Goal: Task Accomplishment & Management: Manage account settings

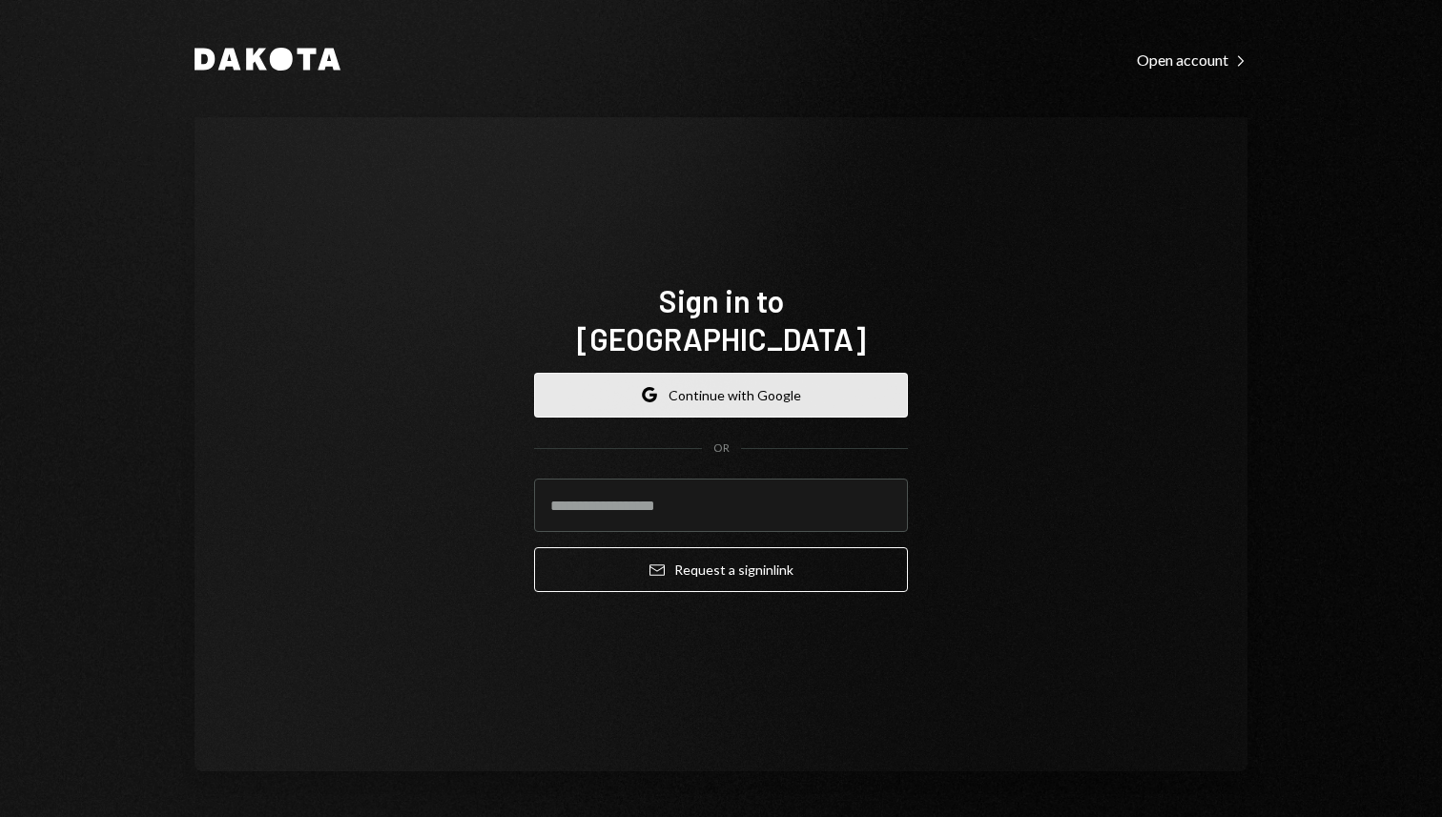
click at [817, 381] on button "Google Continue with Google" at bounding box center [721, 395] width 374 height 45
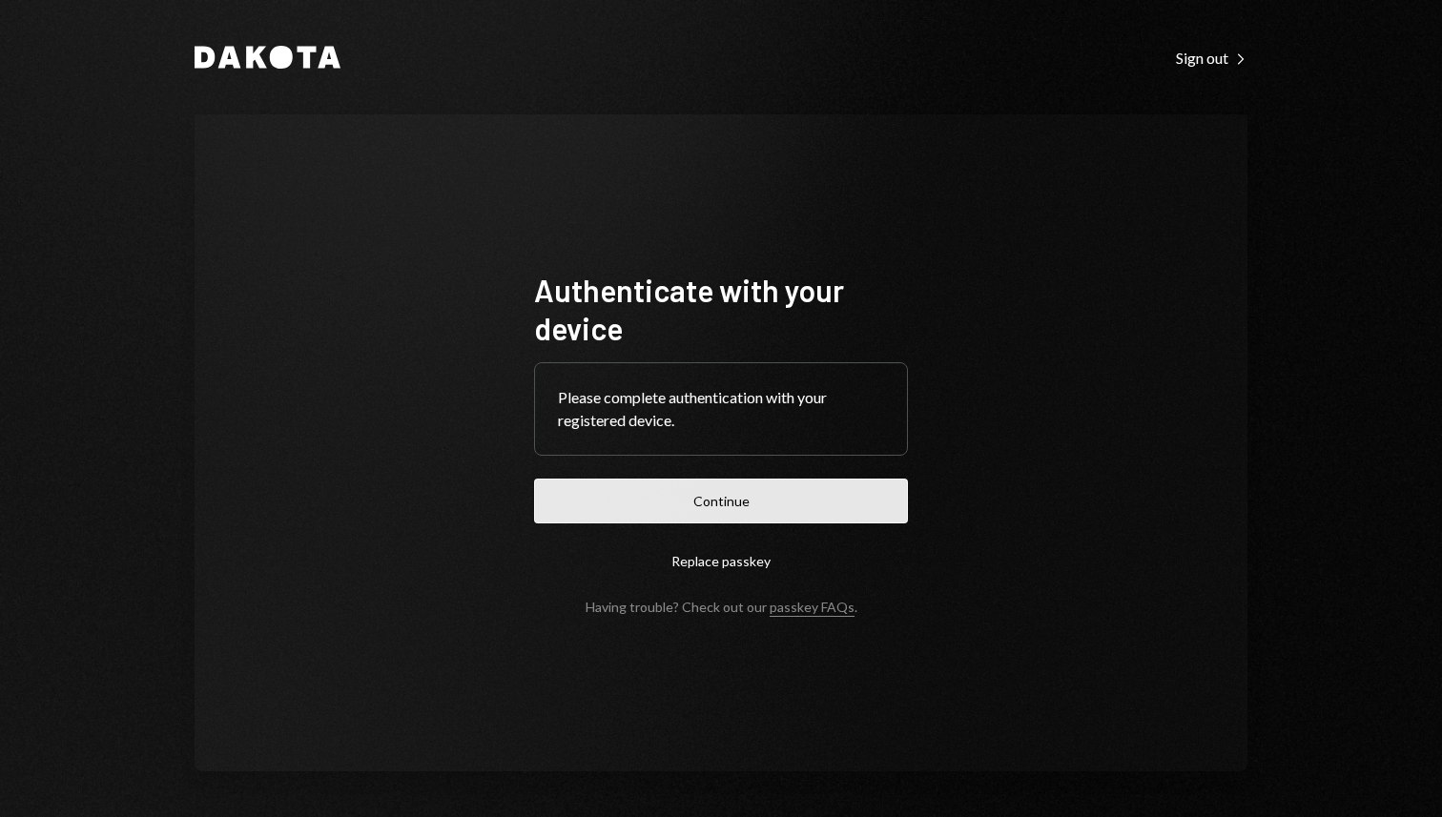
drag, startPoint x: 680, startPoint y: 467, endPoint x: 688, endPoint y: 493, distance: 26.9
click at [681, 467] on form "Authenticate with your device Please complete authentication with your register…" at bounding box center [721, 443] width 374 height 344
click at [689, 500] on button "Continue" at bounding box center [721, 501] width 374 height 45
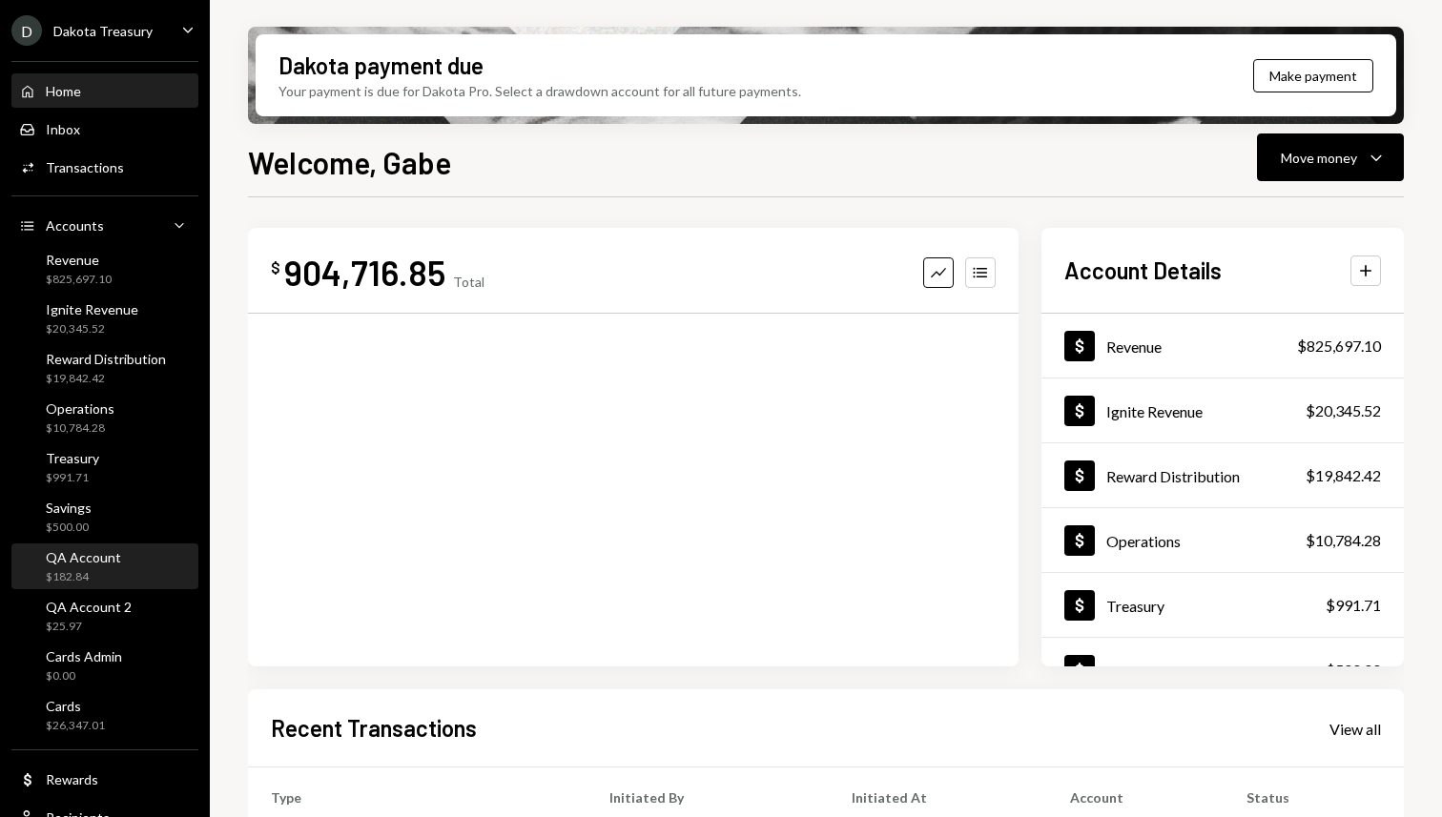
click at [116, 566] on div "QA Account $182.84" at bounding box center [105, 567] width 172 height 36
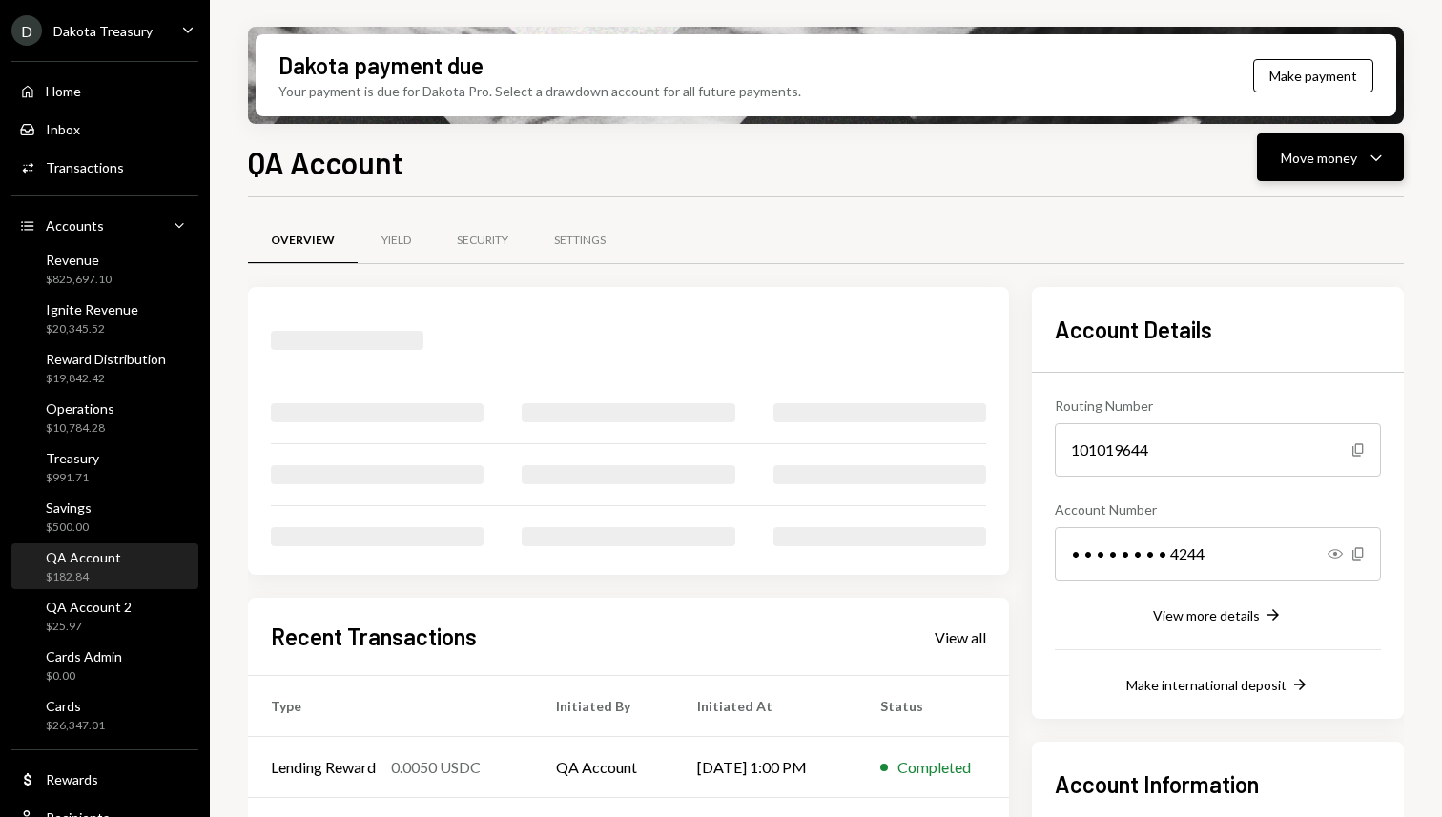
click at [1327, 145] on button "Move money Caret Down" at bounding box center [1330, 158] width 147 height 48
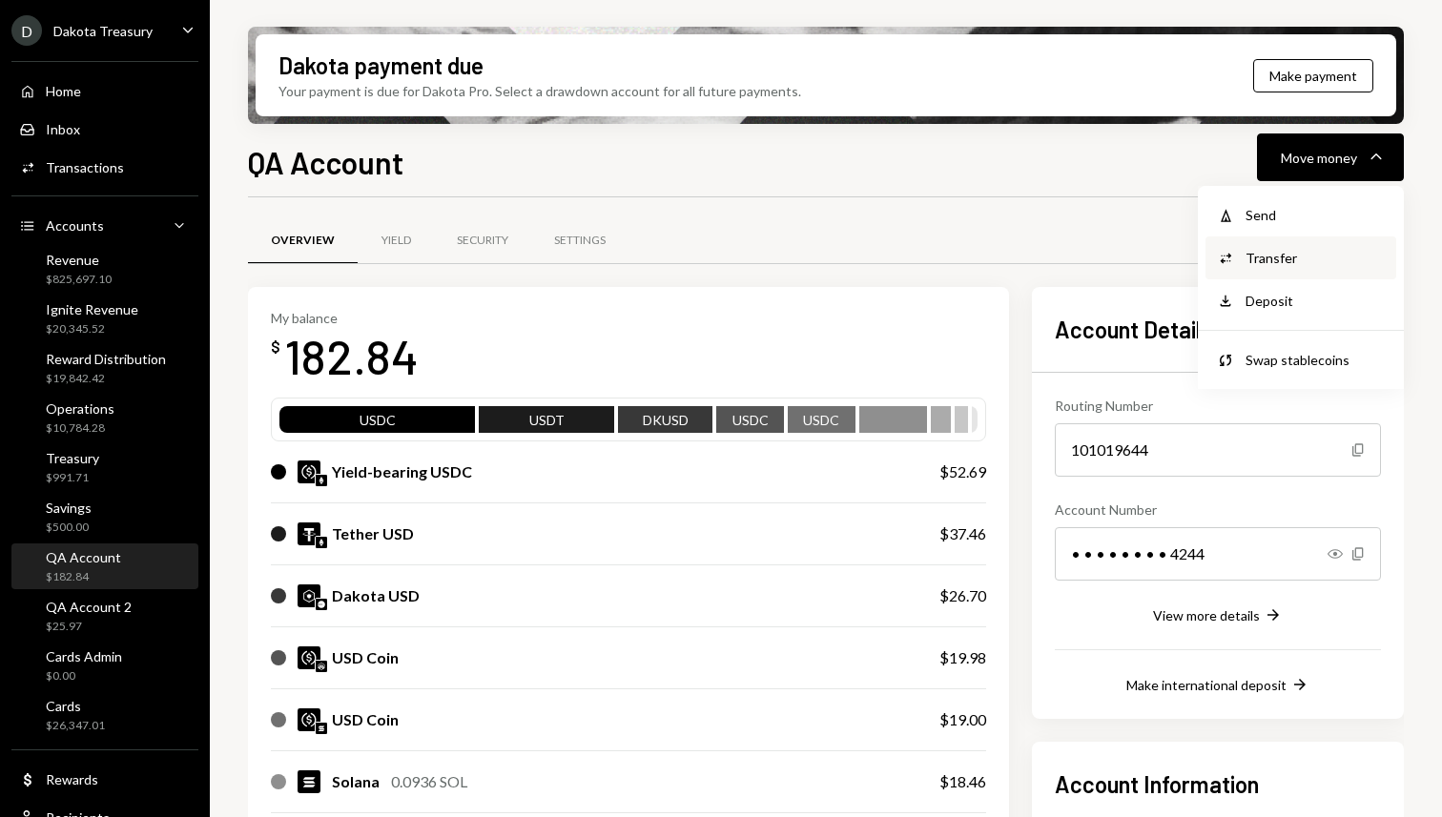
click at [1273, 259] on div "Transfer" at bounding box center [1315, 258] width 139 height 20
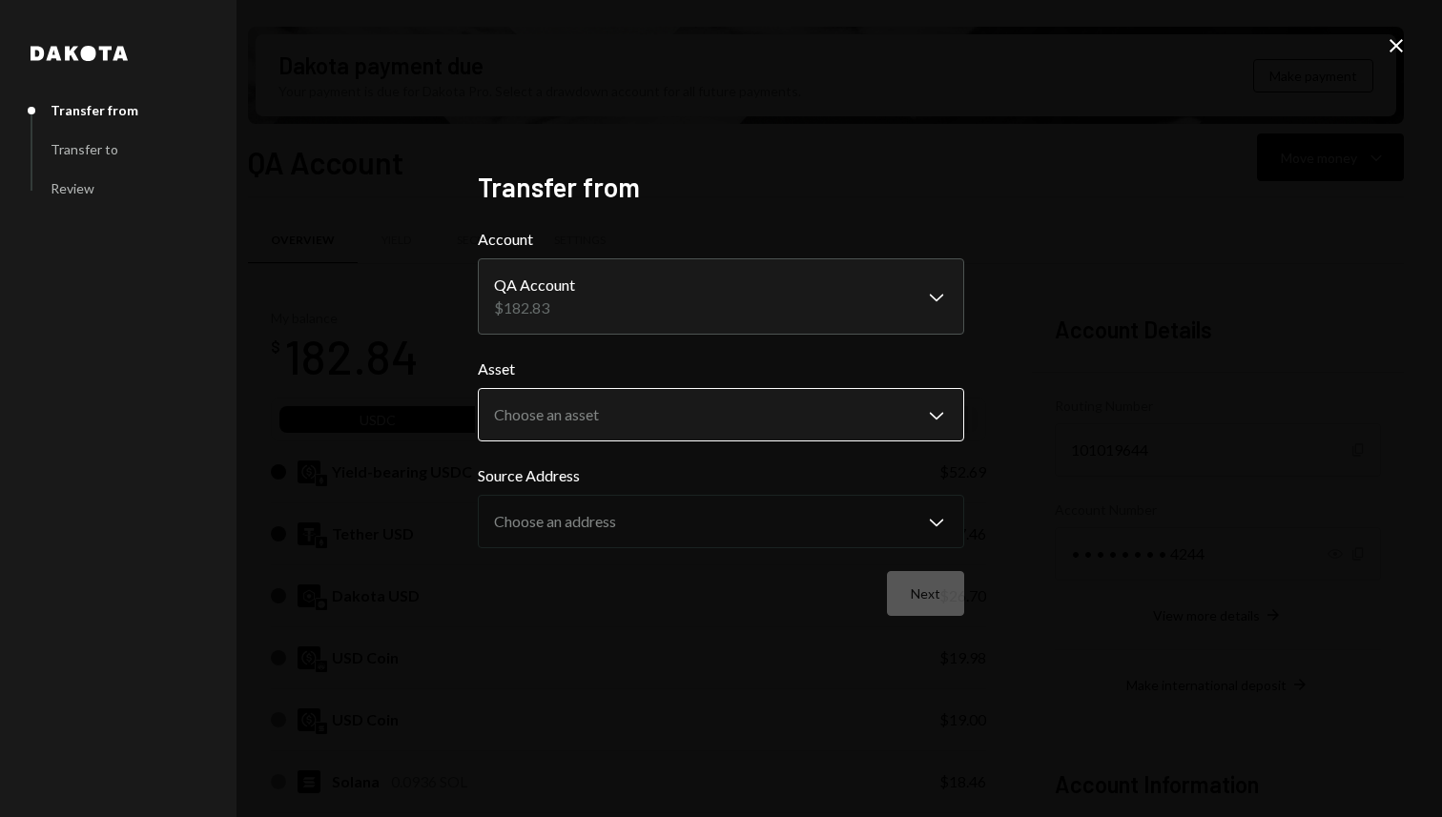
click at [598, 398] on body "D Dakota Treasury Caret Down Home Home Inbox Inbox Activities Transactions Acco…" at bounding box center [721, 408] width 1442 height 817
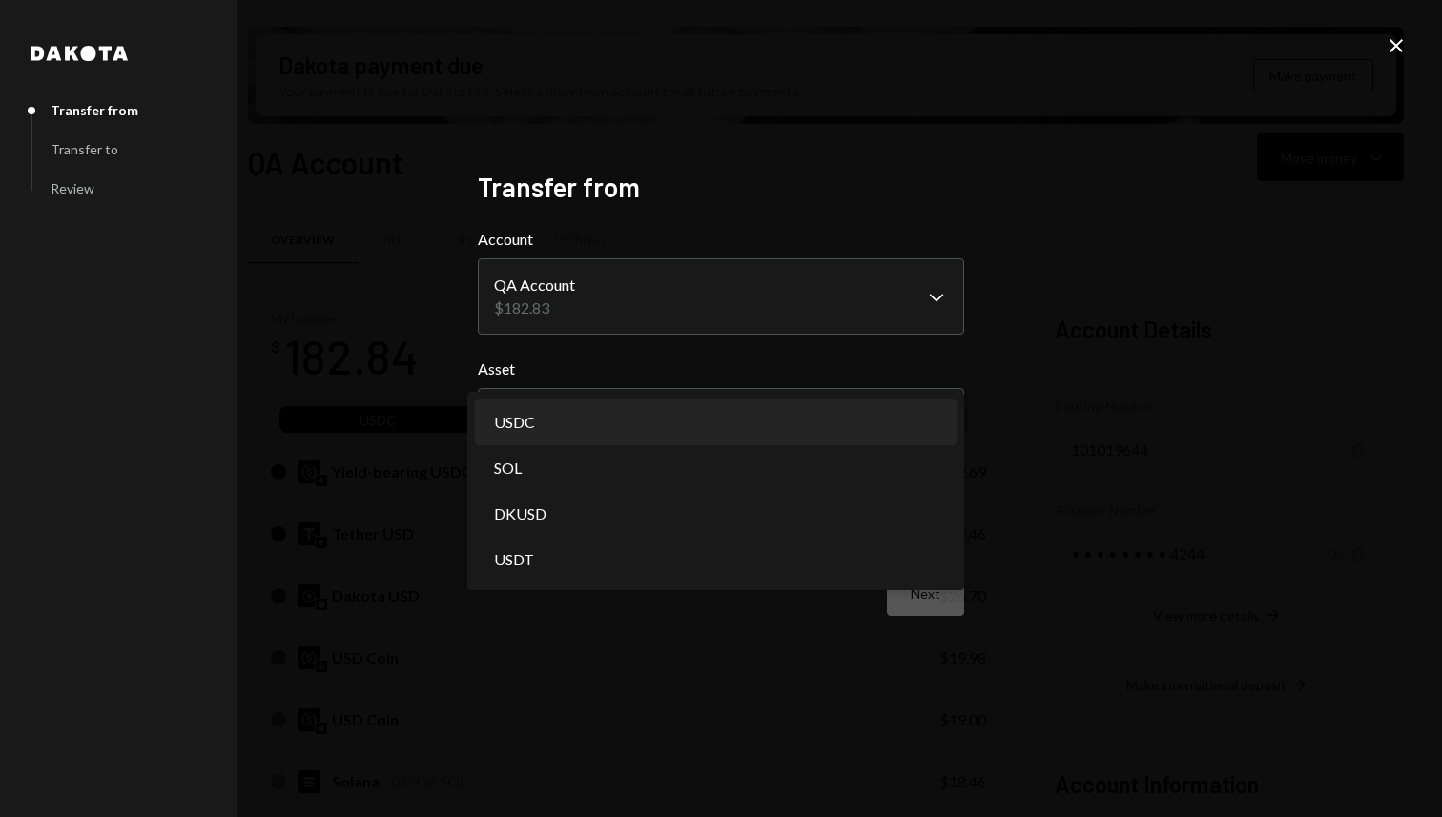
select select "****"
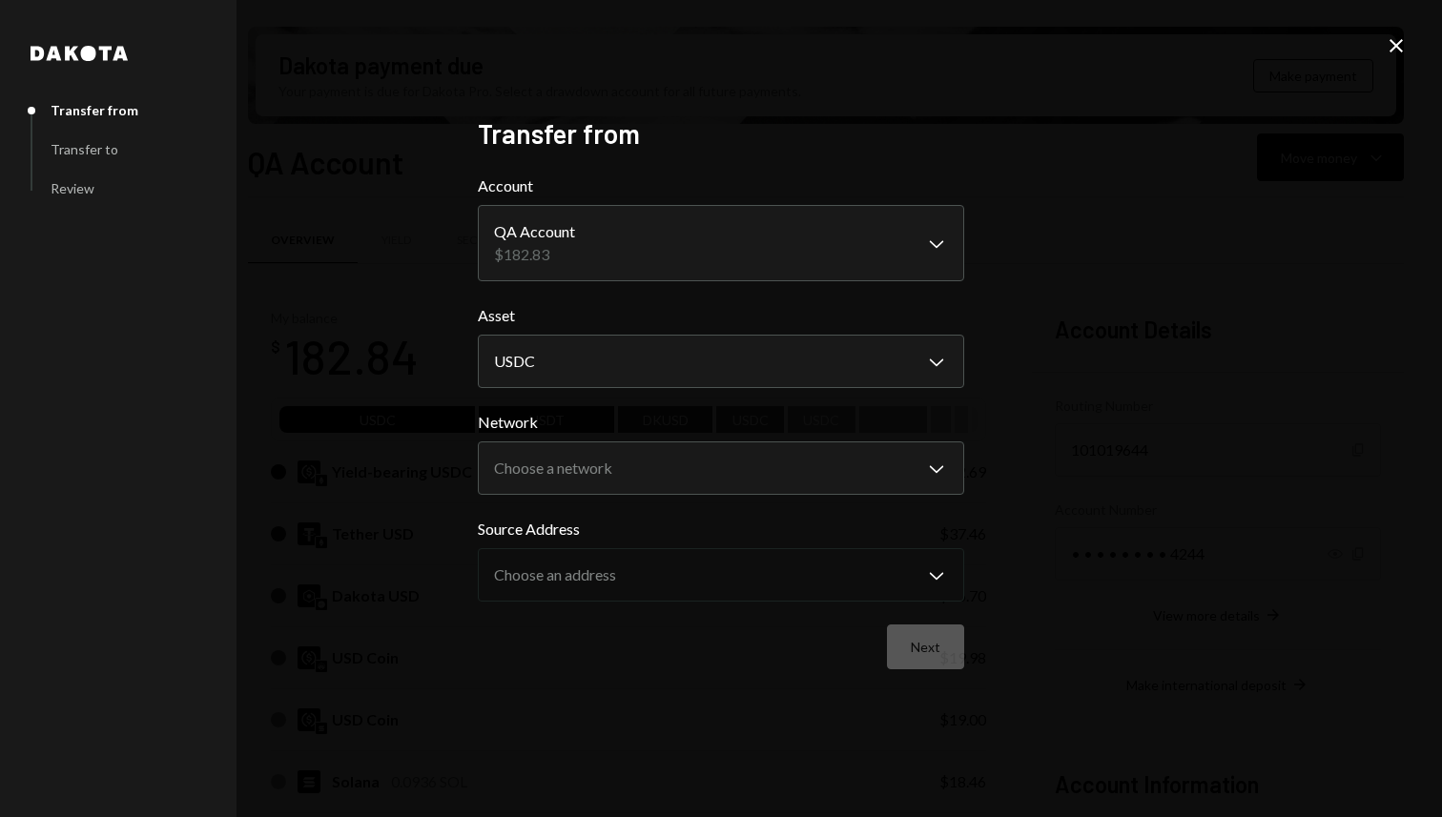
click at [627, 518] on label "Source Address" at bounding box center [721, 529] width 486 height 23
click at [646, 481] on body "D Dakota Treasury Caret Down Home Home Inbox Inbox Activities Transactions Acco…" at bounding box center [721, 408] width 1442 height 817
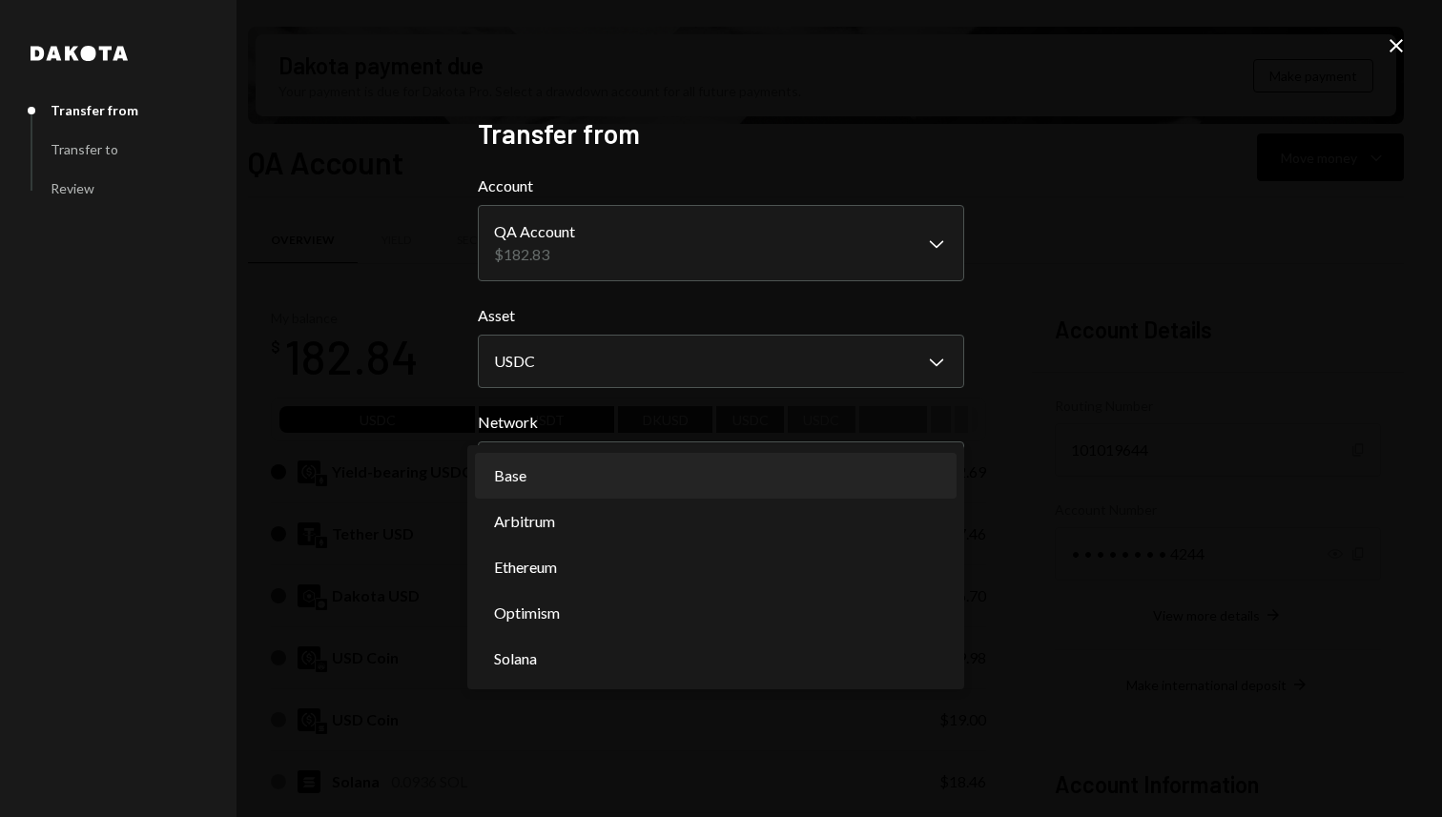
select select "**********"
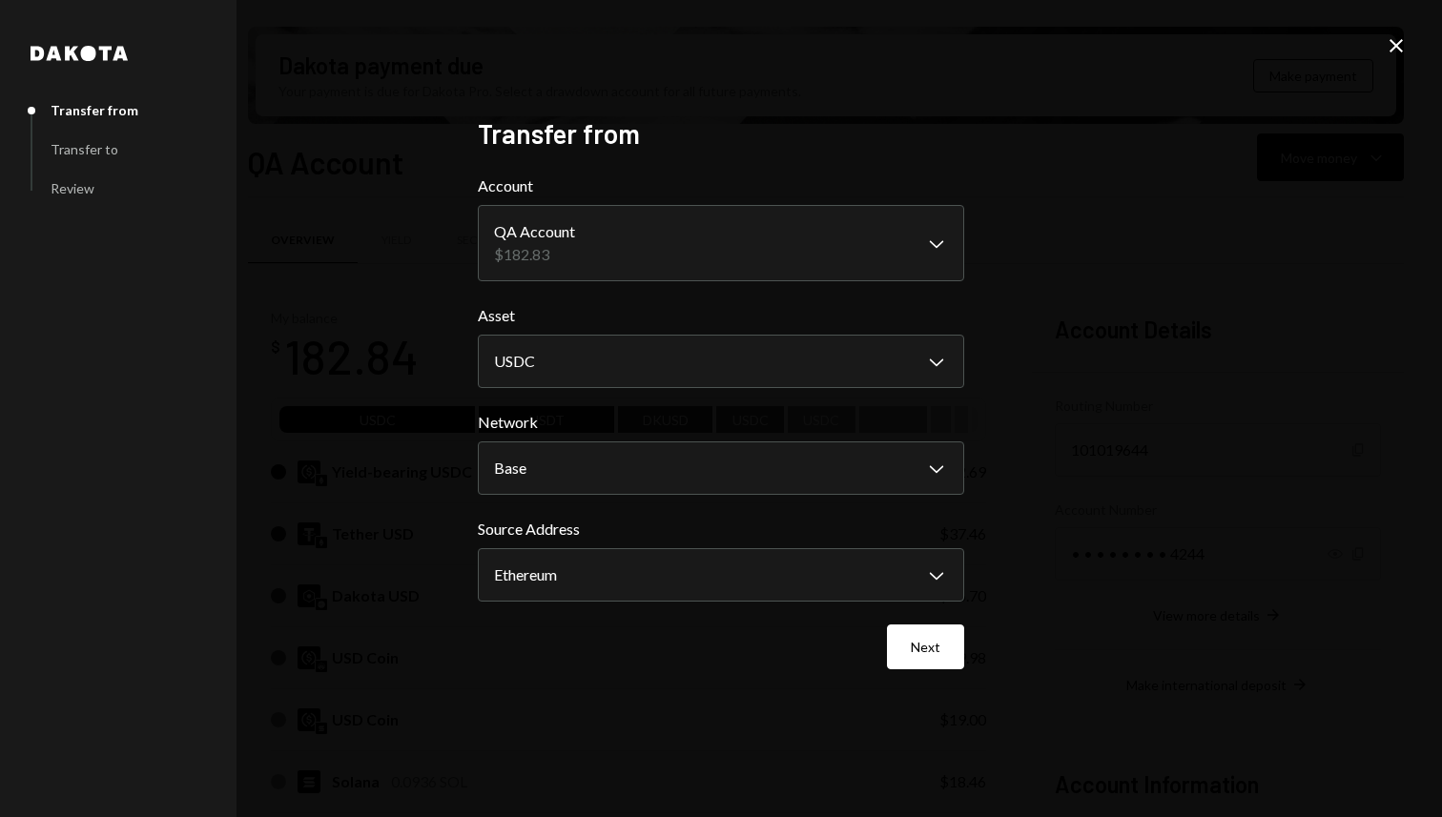
click at [671, 573] on body "D Dakota Treasury Caret Down Home Home Inbox Inbox Activities Transactions Acco…" at bounding box center [721, 408] width 1442 height 817
click at [1061, 716] on div "**********" at bounding box center [721, 408] width 1442 height 817
click at [918, 665] on button "Next" at bounding box center [925, 647] width 77 height 45
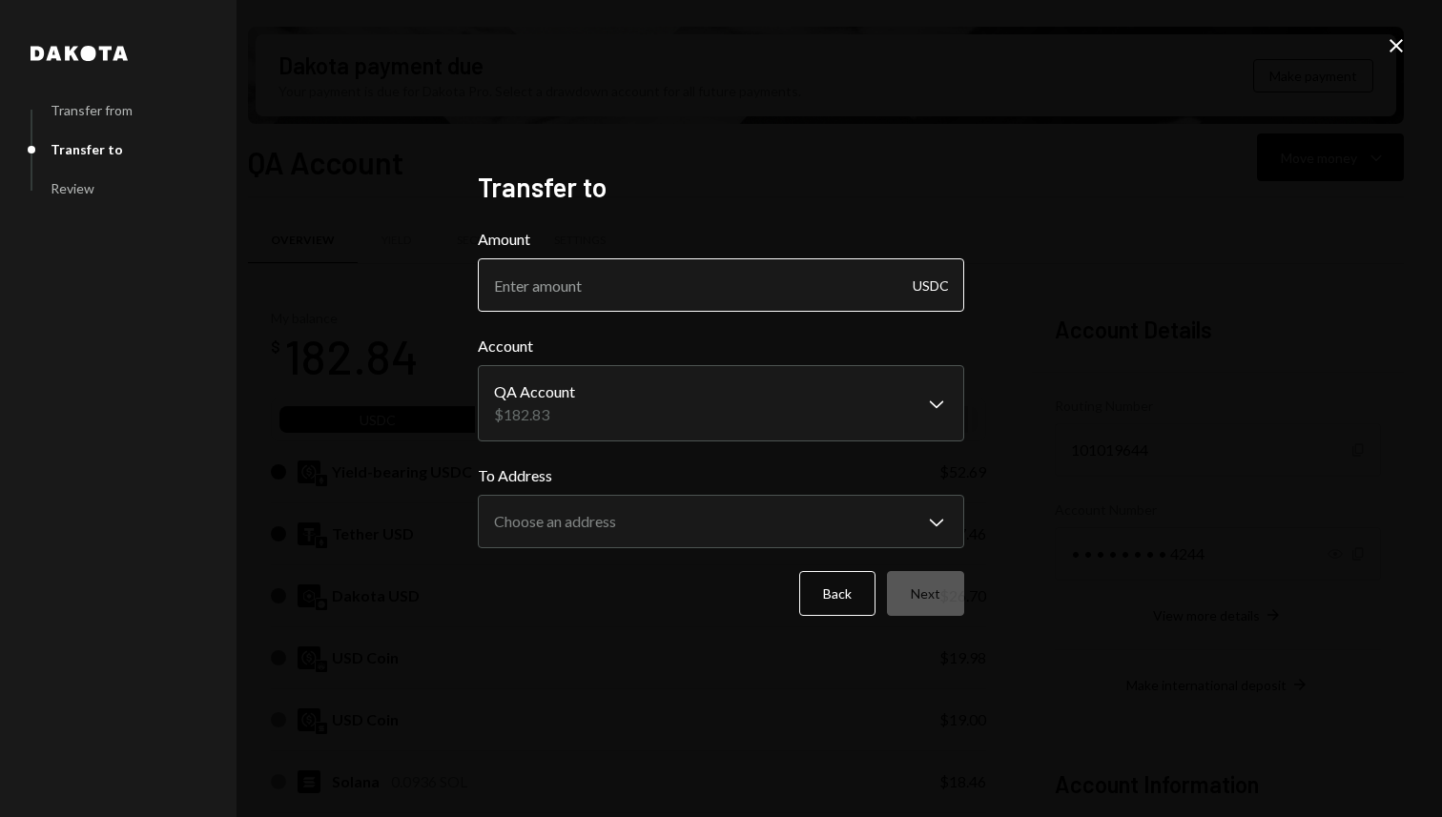
click at [753, 287] on input "Amount" at bounding box center [721, 284] width 486 height 53
type input "0.1"
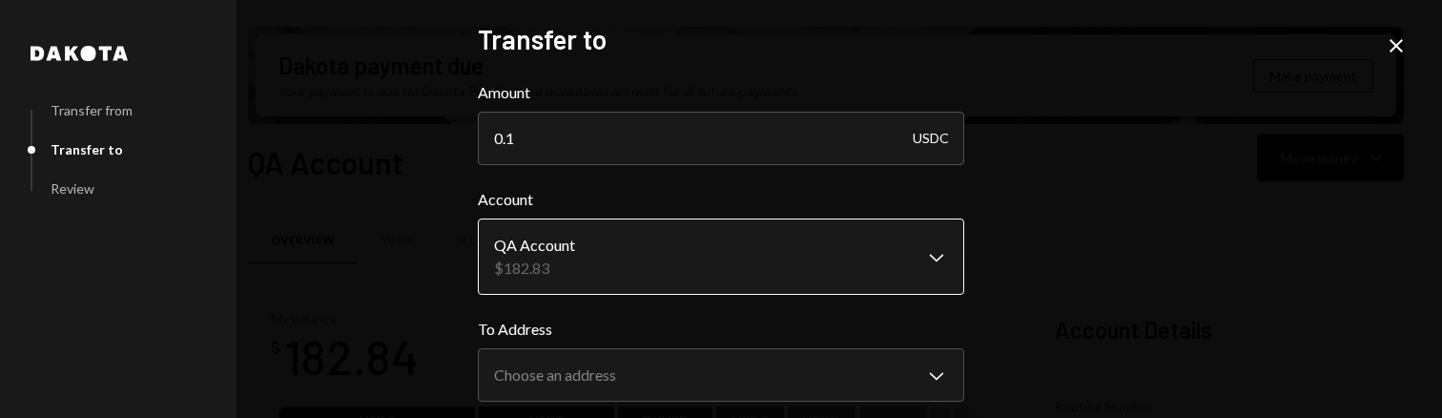
click at [793, 267] on body "D Dakota Treasury Caret Down Home Home Inbox Inbox Activities Transactions Acco…" at bounding box center [721, 209] width 1442 height 418
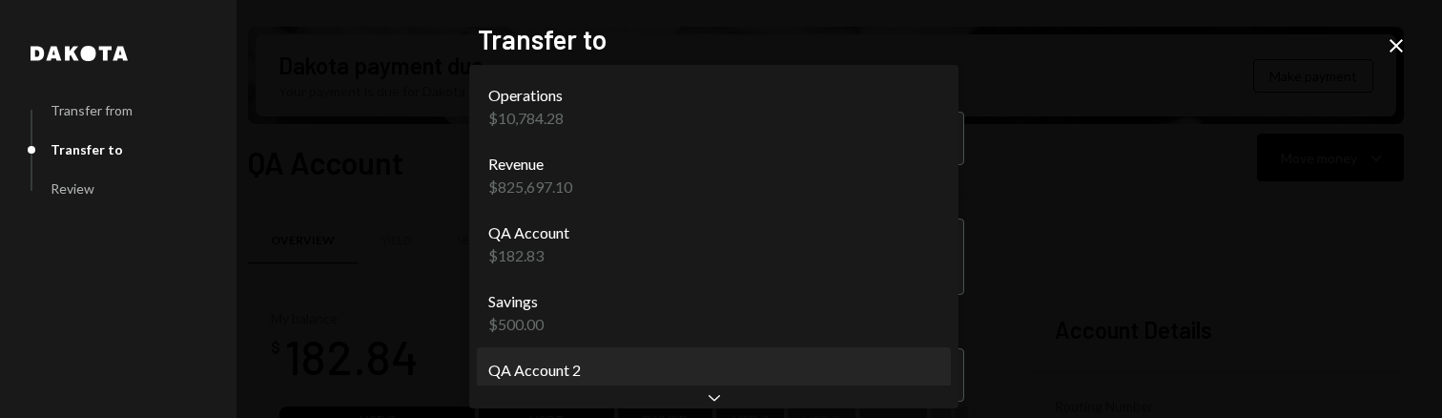
select select "**********"
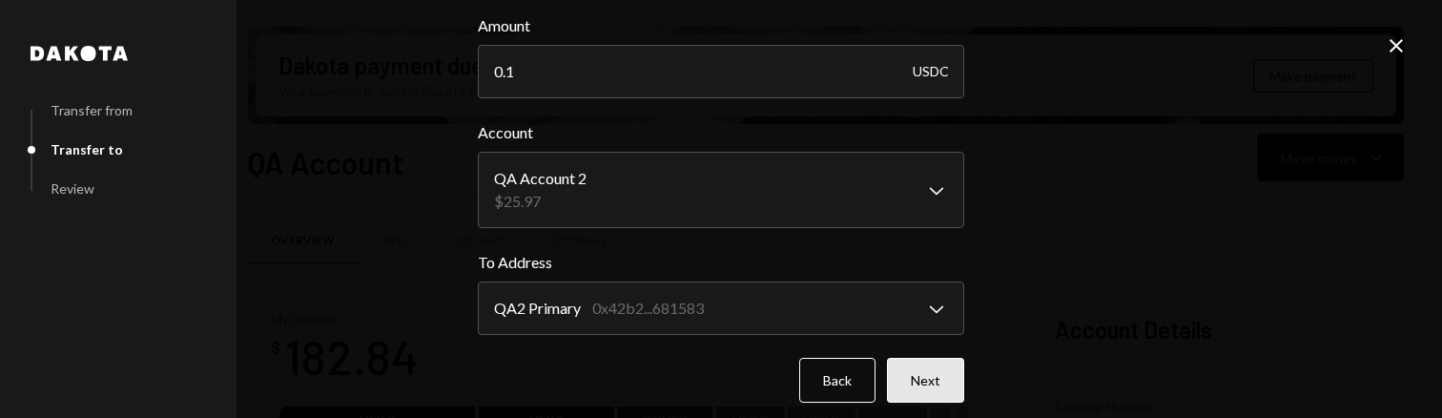
scroll to position [81, 0]
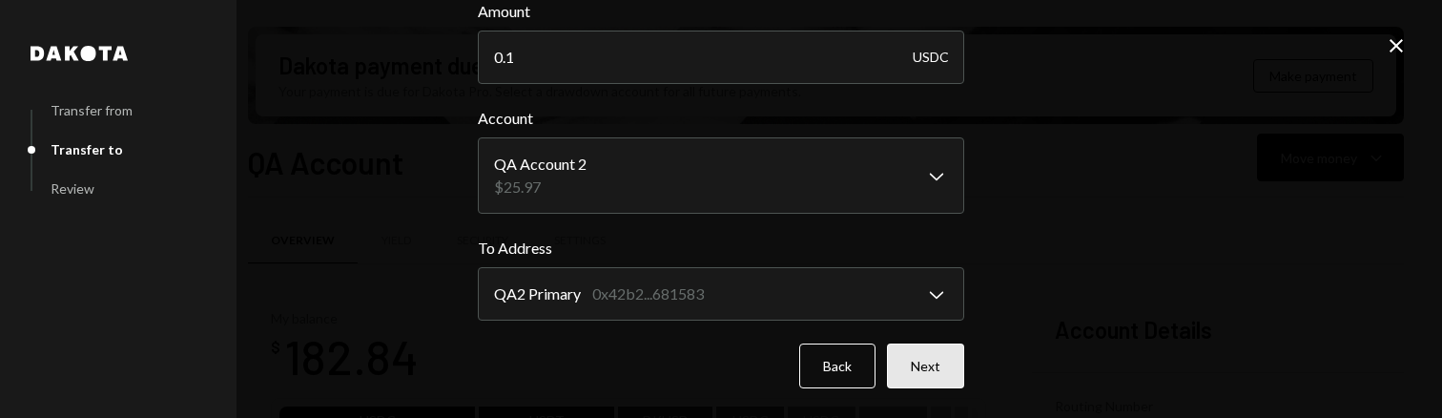
click at [946, 367] on button "Next" at bounding box center [925, 365] width 77 height 45
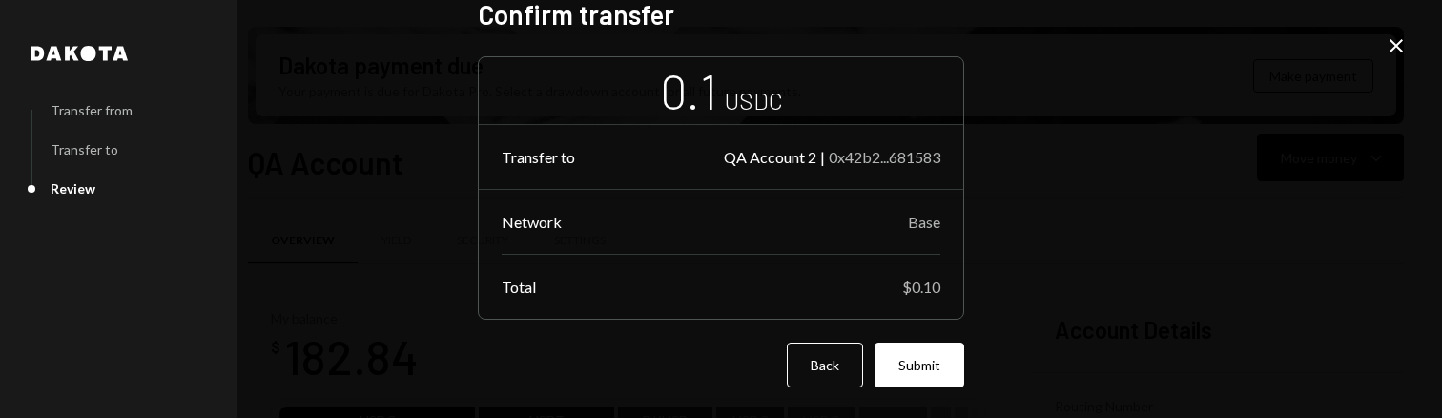
scroll to position [26, 0]
click at [903, 362] on button "Submit" at bounding box center [920, 364] width 90 height 45
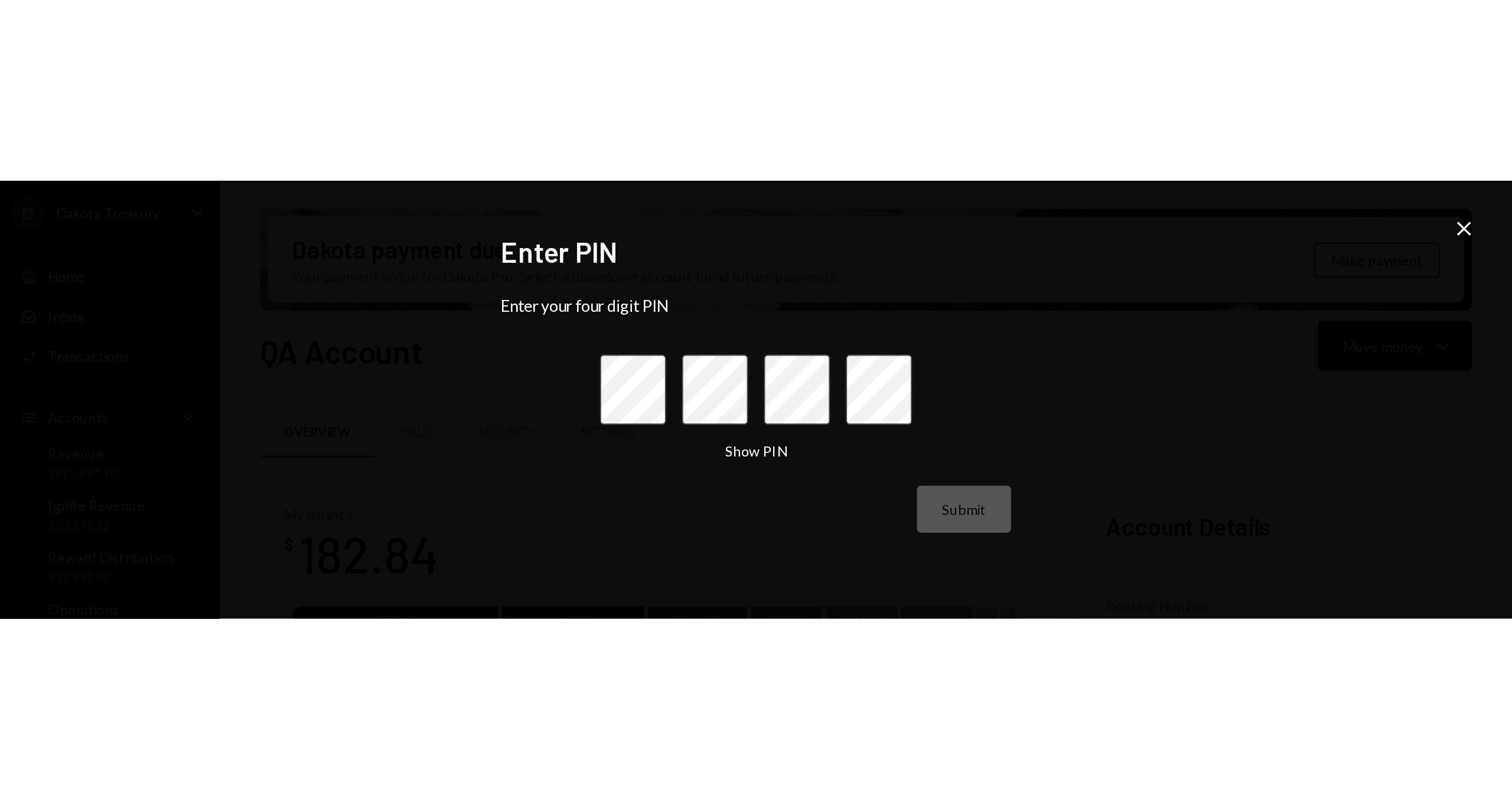
scroll to position [0, 0]
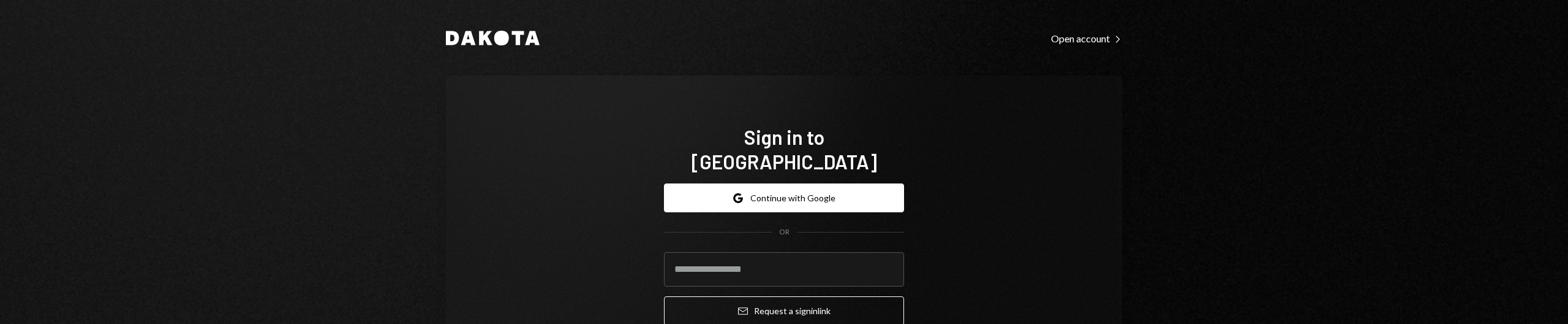
click at [417, 137] on div "Dakota Open account Right Caret Sign in to [GEOGRAPHIC_DATA] Google Continue wi…" at bounding box center [784, 206] width 735 height 413
